Goal: Information Seeking & Learning: Learn about a topic

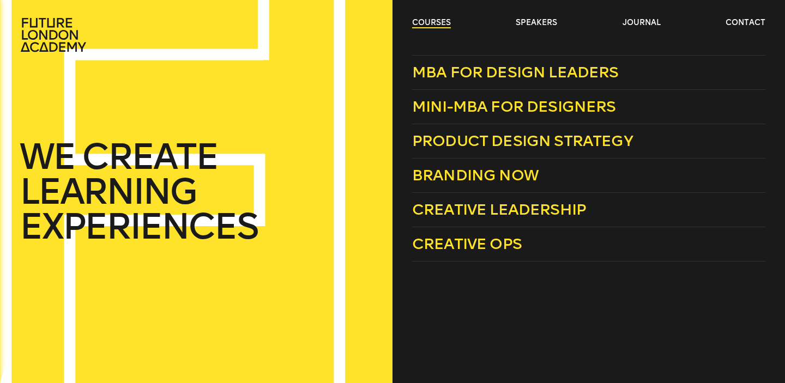
click at [433, 19] on link "courses" at bounding box center [431, 22] width 39 height 11
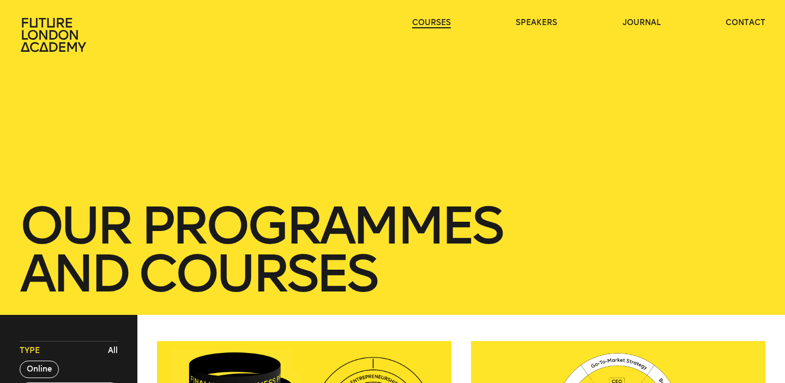
click at [433, 19] on link "courses" at bounding box center [431, 22] width 39 height 11
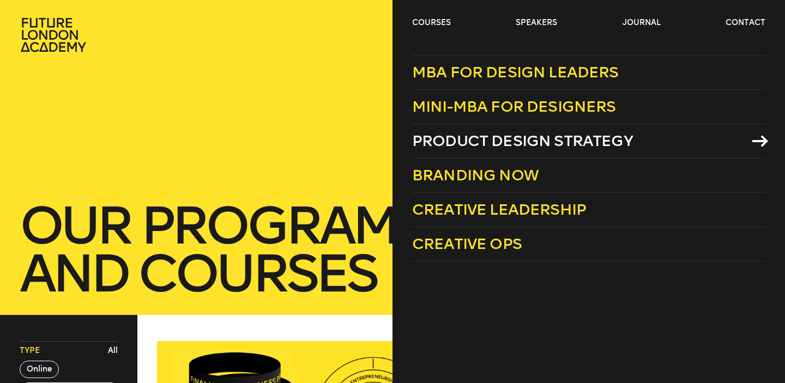
click at [500, 146] on span "Product Design Strategy" at bounding box center [522, 141] width 221 height 18
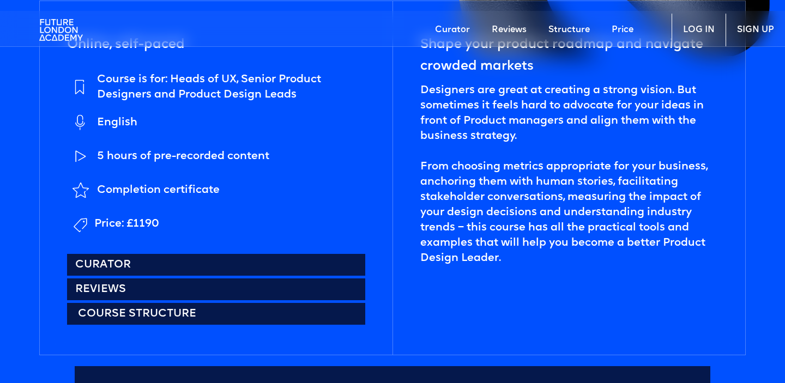
click at [203, 316] on link "Course structure" at bounding box center [216, 314] width 298 height 22
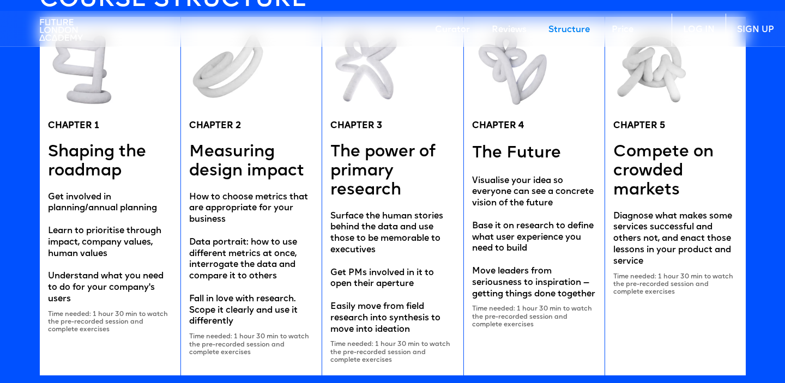
scroll to position [2082, 0]
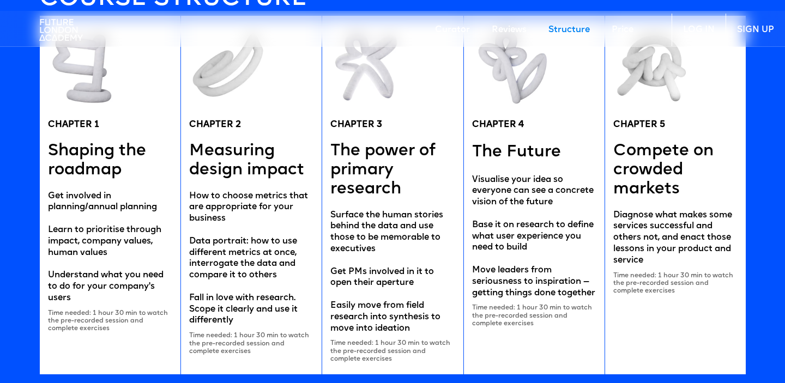
drag, startPoint x: 452, startPoint y: 247, endPoint x: 434, endPoint y: 247, distance: 18.0
click at [434, 247] on div "Surface the human stories behind the data and use those to be memorable to exec…" at bounding box center [392, 272] width 124 height 125
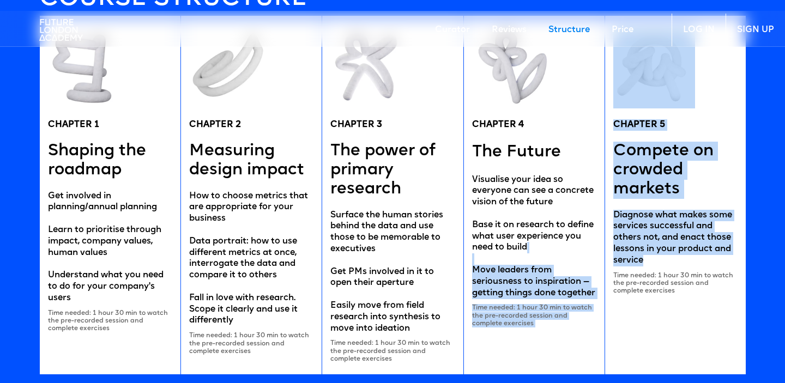
drag, startPoint x: 657, startPoint y: 262, endPoint x: 557, endPoint y: 262, distance: 99.7
click at [557, 262] on div "CHAPTER 1 Shaping the roadmap Get involved in planning/annual planning Learn to…" at bounding box center [392, 195] width 706 height 358
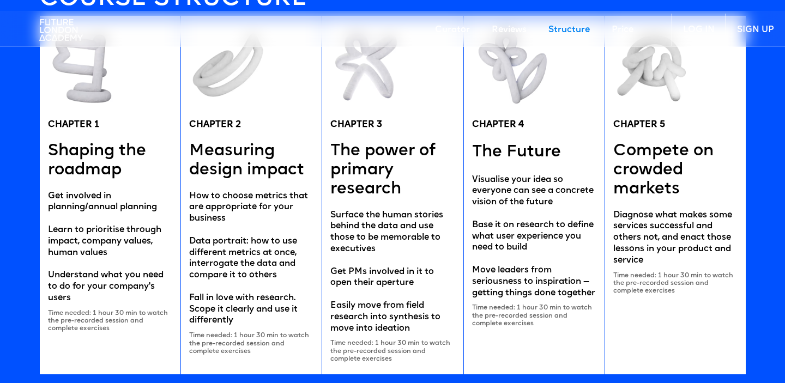
click at [683, 314] on div "CHAPTER 5 Compete on crowded markets Diagnose what makes some services successf…" at bounding box center [674, 195] width 141 height 358
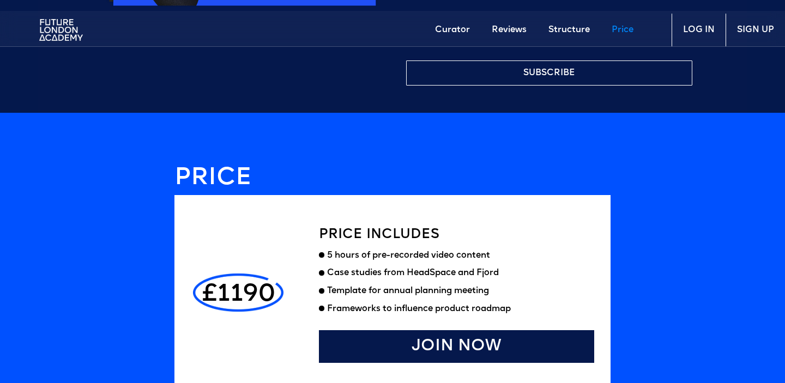
scroll to position [2869, 0]
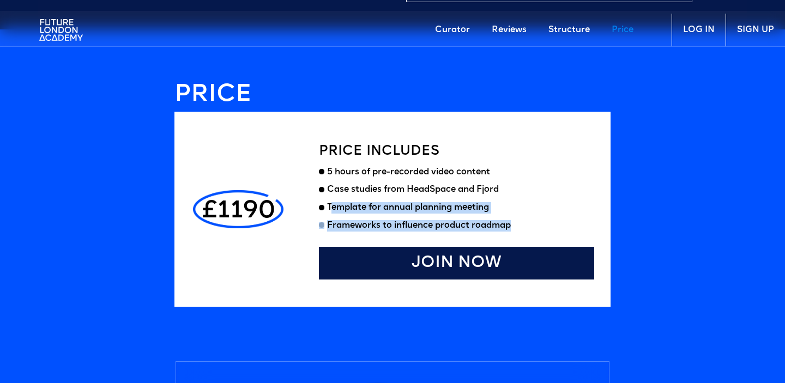
drag, startPoint x: 330, startPoint y: 209, endPoint x: 564, endPoint y: 242, distance: 237.1
click at [564, 242] on div "Price includes 5 hours of pre-recorded video content Case studies from HeadSpac…" at bounding box center [456, 209] width 275 height 141
click at [491, 193] on div "Case studies from HeadSpace and Fjord" at bounding box center [413, 189] width 172 height 11
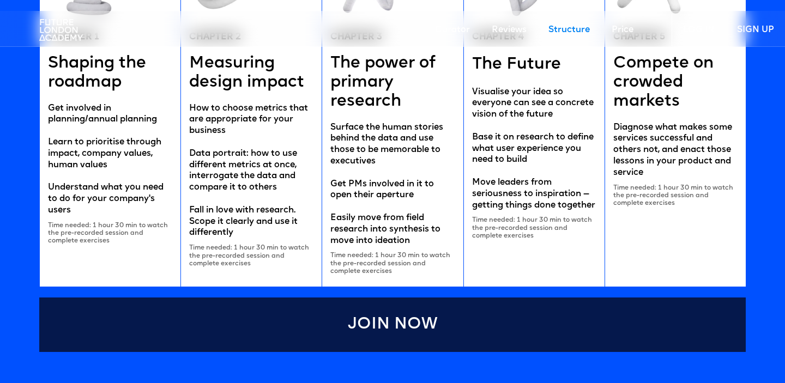
scroll to position [2157, 0]
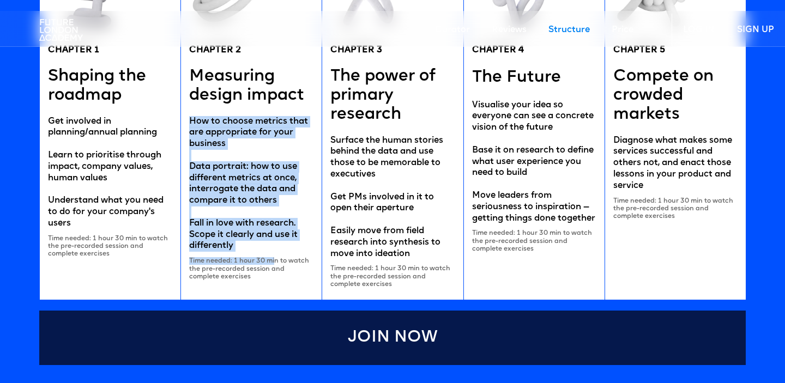
drag, startPoint x: 191, startPoint y: 118, endPoint x: 276, endPoint y: 258, distance: 163.5
click at [276, 258] on div "CHAPTER 2 Measuring design impact How to choose metrics that are appropriate fo…" at bounding box center [250, 120] width 141 height 358
click at [262, 237] on div "How to choose metrics that are appropriate for your business Data portrait: how…" at bounding box center [251, 184] width 124 height 136
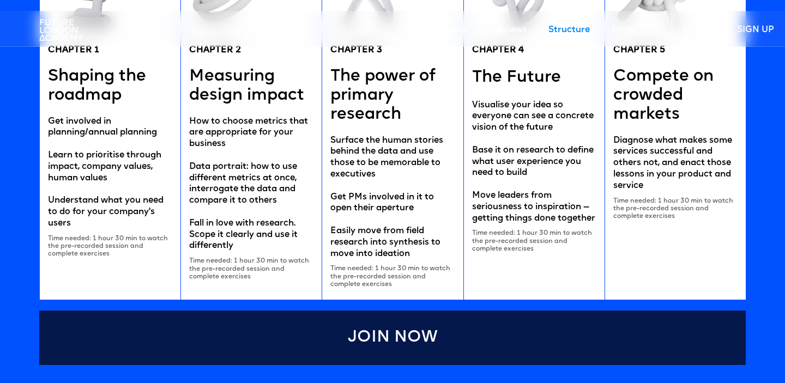
click at [250, 211] on div "How to choose metrics that are appropriate for your business Data portrait: how…" at bounding box center [251, 184] width 124 height 136
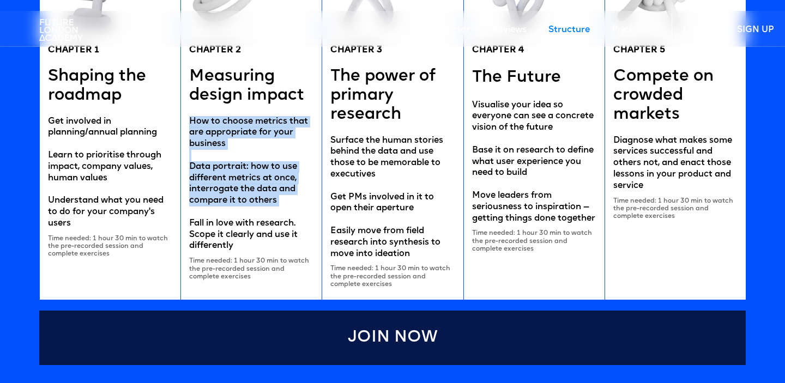
drag, startPoint x: 190, startPoint y: 117, endPoint x: 244, endPoint y: 212, distance: 109.1
click at [244, 212] on div "How to choose metrics that are appropriate for your business Data portrait: how…" at bounding box center [251, 184] width 124 height 136
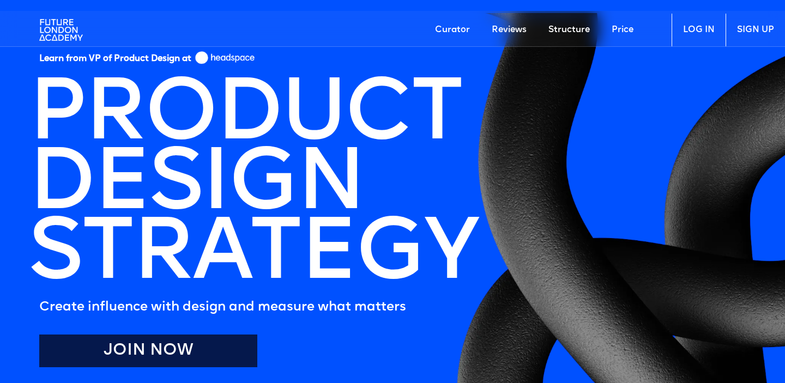
scroll to position [0, 0]
